Goal: Information Seeking & Learning: Learn about a topic

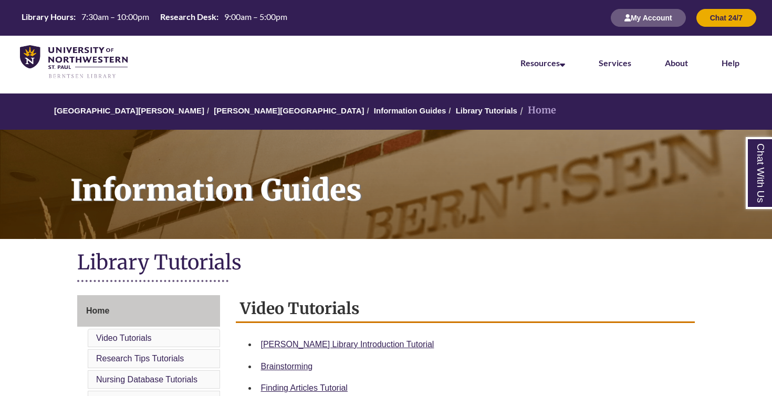
scroll to position [95, 0]
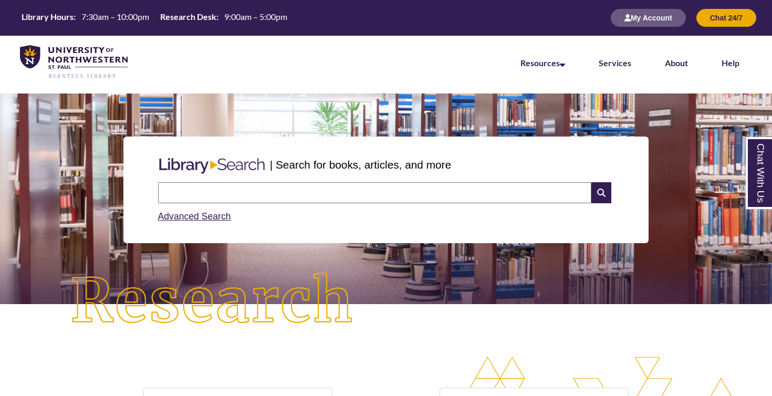
click at [365, 185] on input "text" at bounding box center [374, 192] width 433 height 21
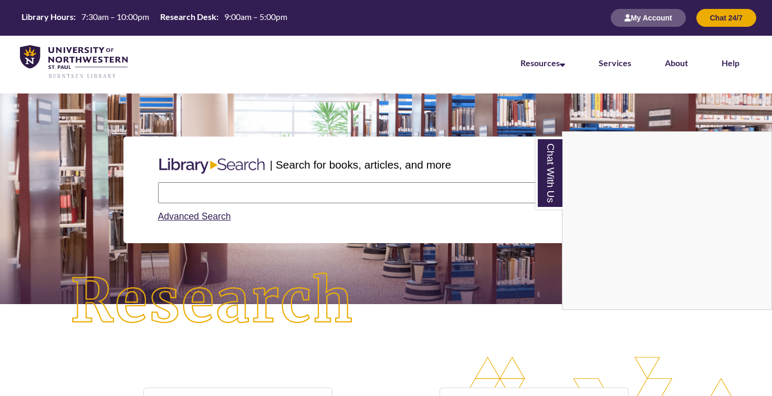
click at [406, 198] on div "Chat With Us" at bounding box center [386, 198] width 772 height 396
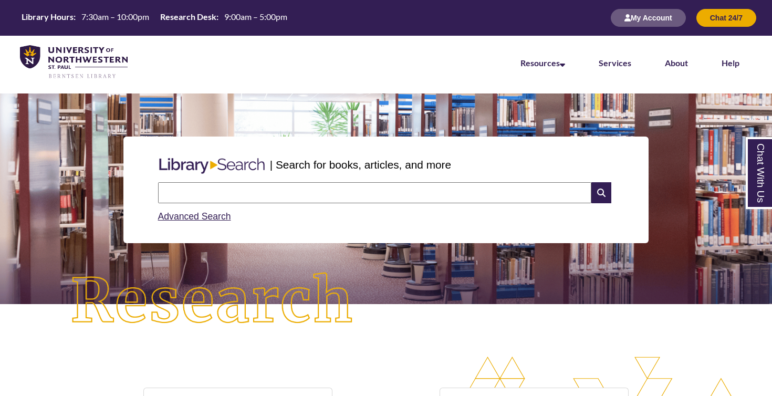
click at [344, 193] on input "text" at bounding box center [374, 192] width 433 height 21
paste input "**********"
type input "**********"
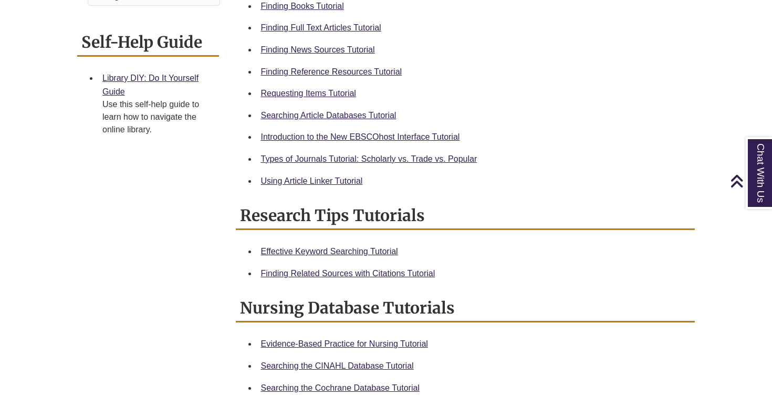
scroll to position [455, 0]
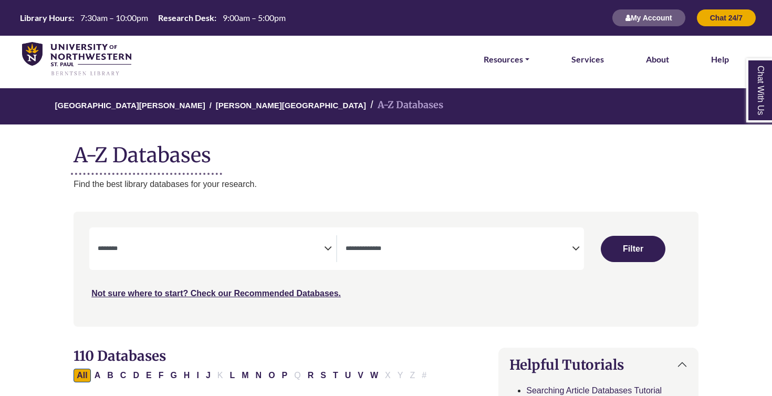
select select "Database Subject Filter"
select select "Database Types Filter"
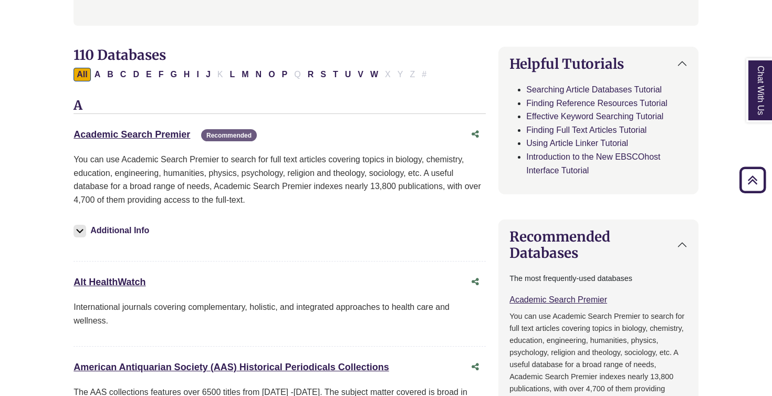
scroll to position [171, 0]
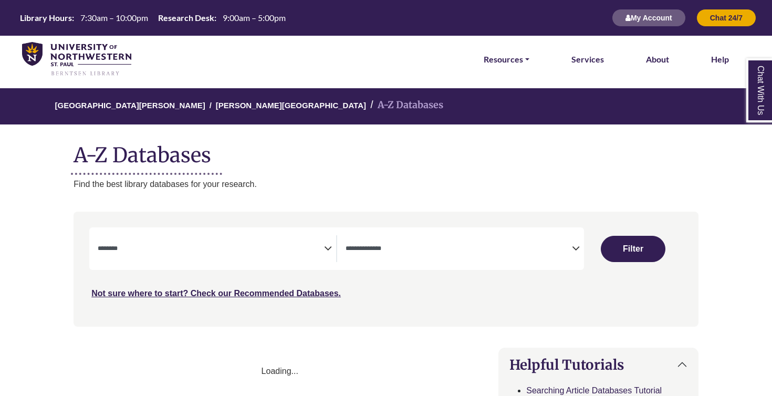
select select "Database Subject Filter"
select select "Database Types Filter"
click at [465, 2] on div "Library Hours: 7:30am – 10:00pm Research Desk: 9:00am – 5:00pm My Account Chat …" at bounding box center [386, 18] width 772 height 36
select select "Database Subject Filter"
select select "Database Types Filter"
